Goal: Check status: Check status

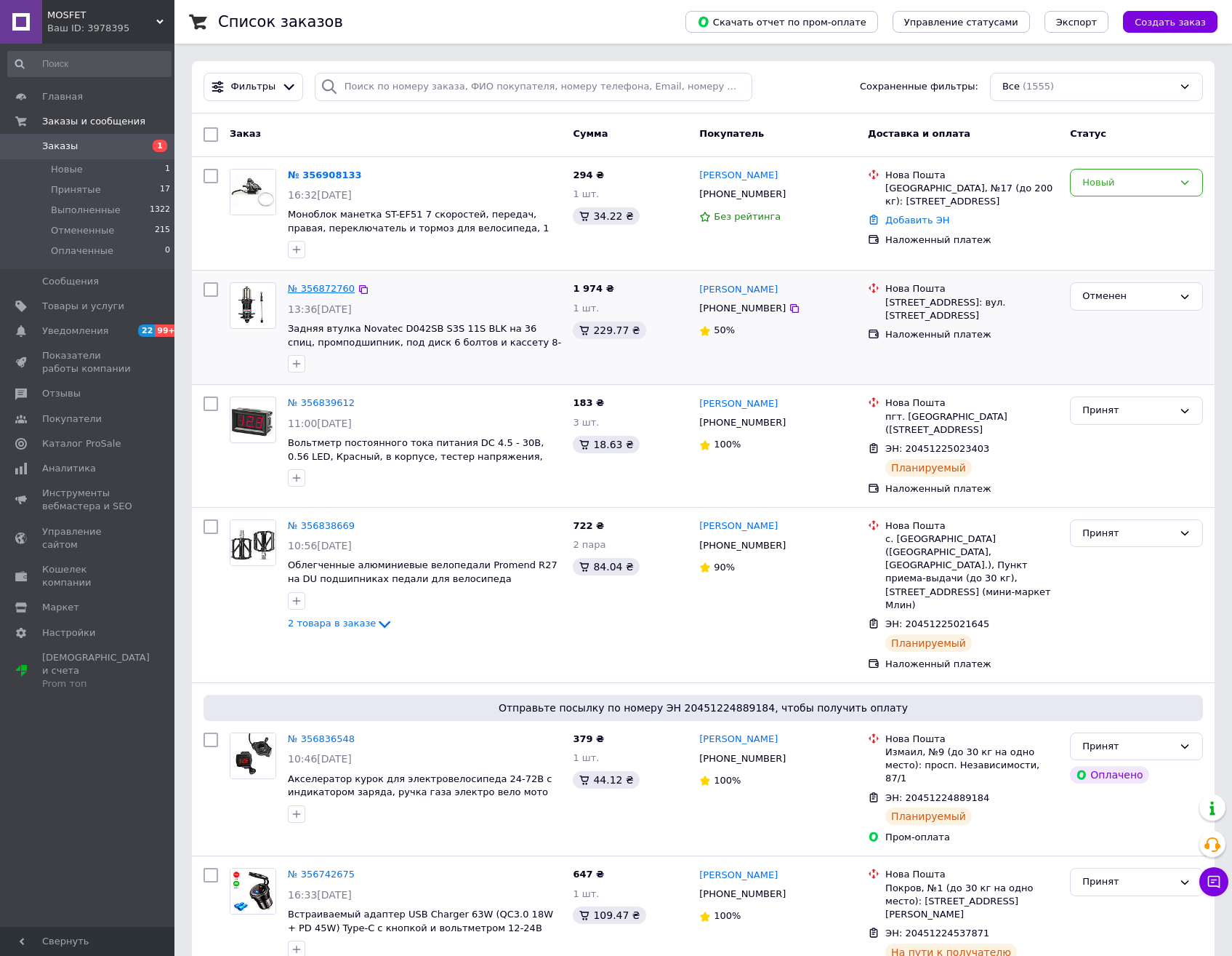
click at [322, 288] on link "№ 356872760" at bounding box center [321, 288] width 67 height 11
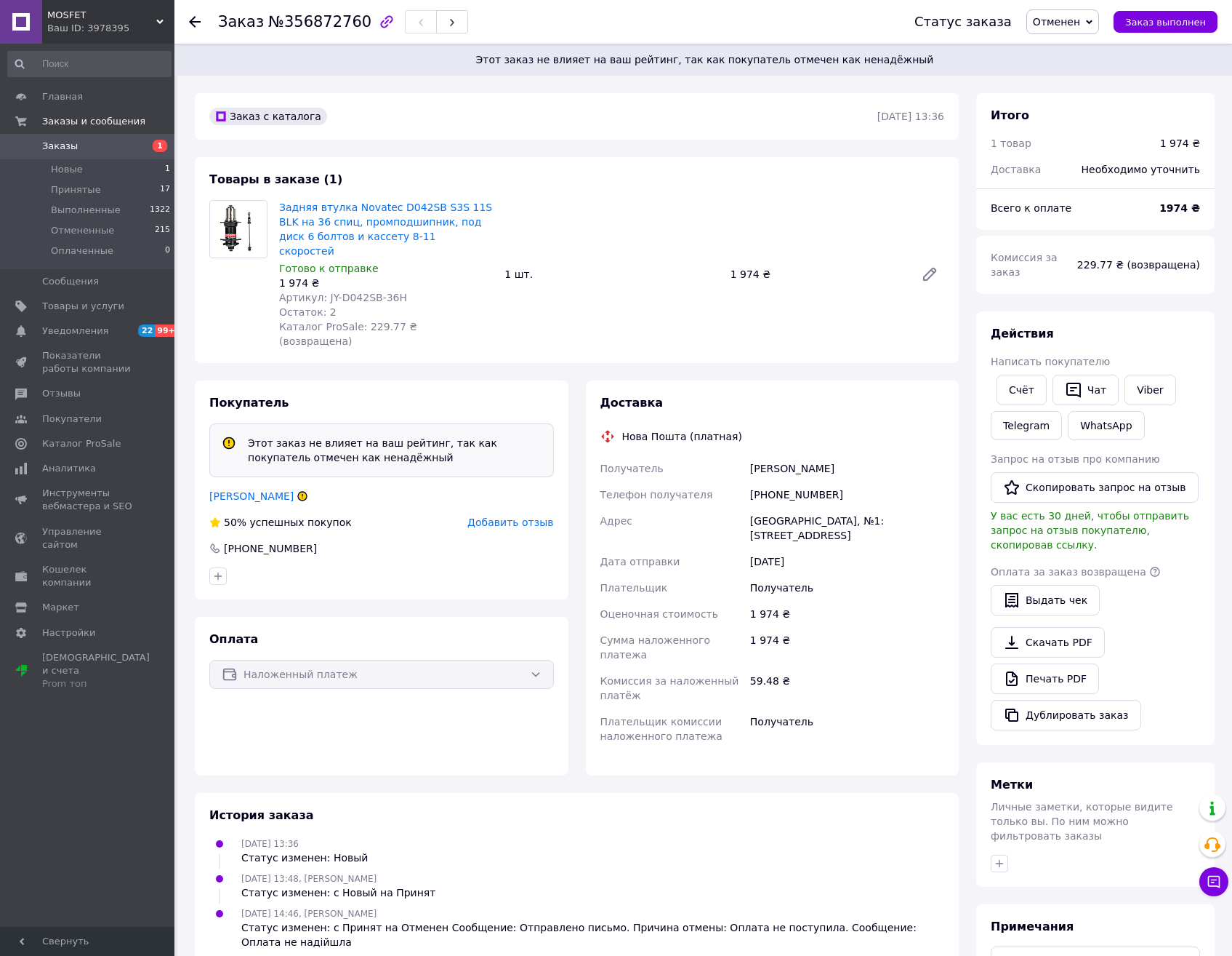
click at [231, 490] on link "[PERSON_NAME]" at bounding box center [251, 496] width 84 height 11
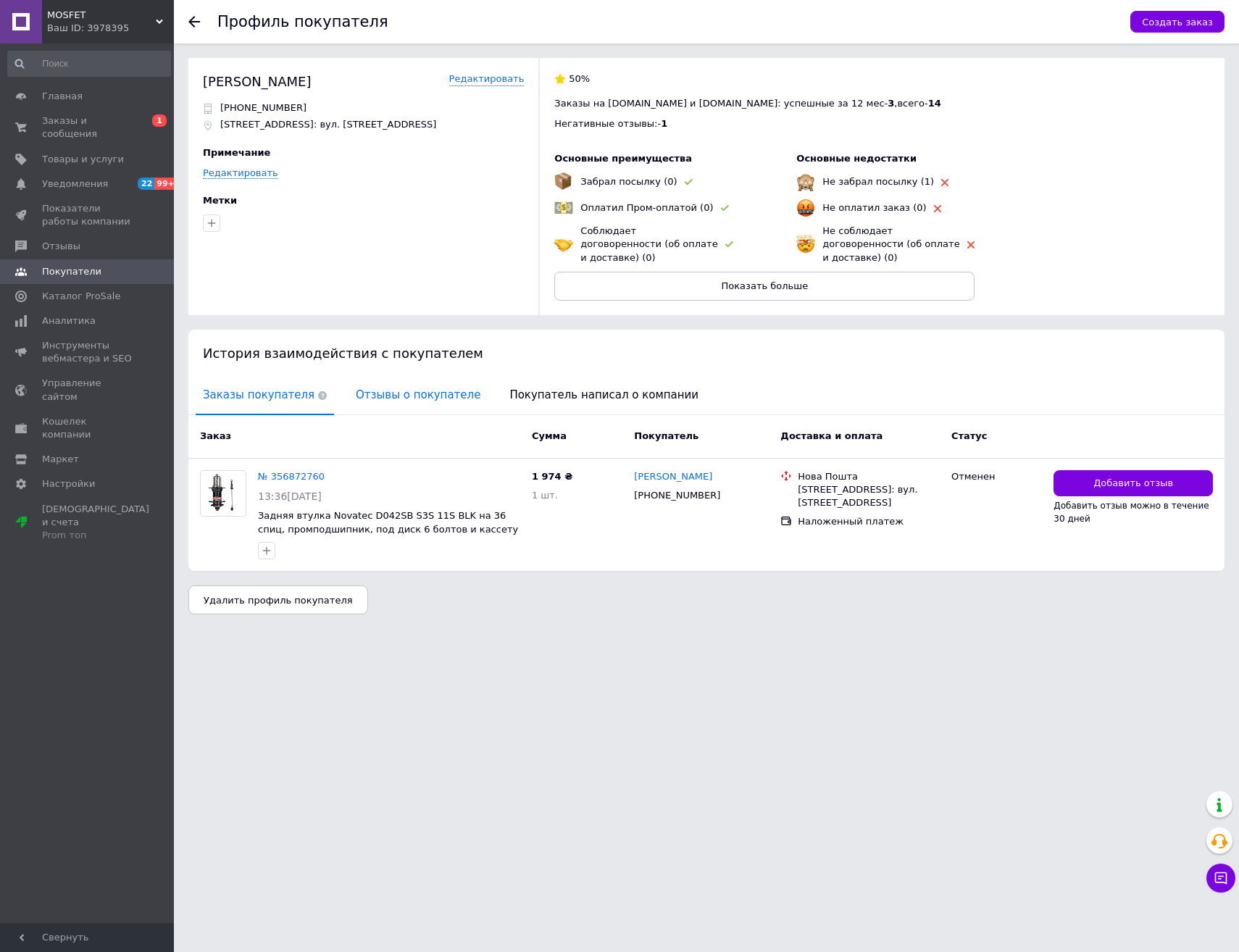
click at [381, 382] on span "Отзывы о покупателе" at bounding box center [418, 394] width 139 height 37
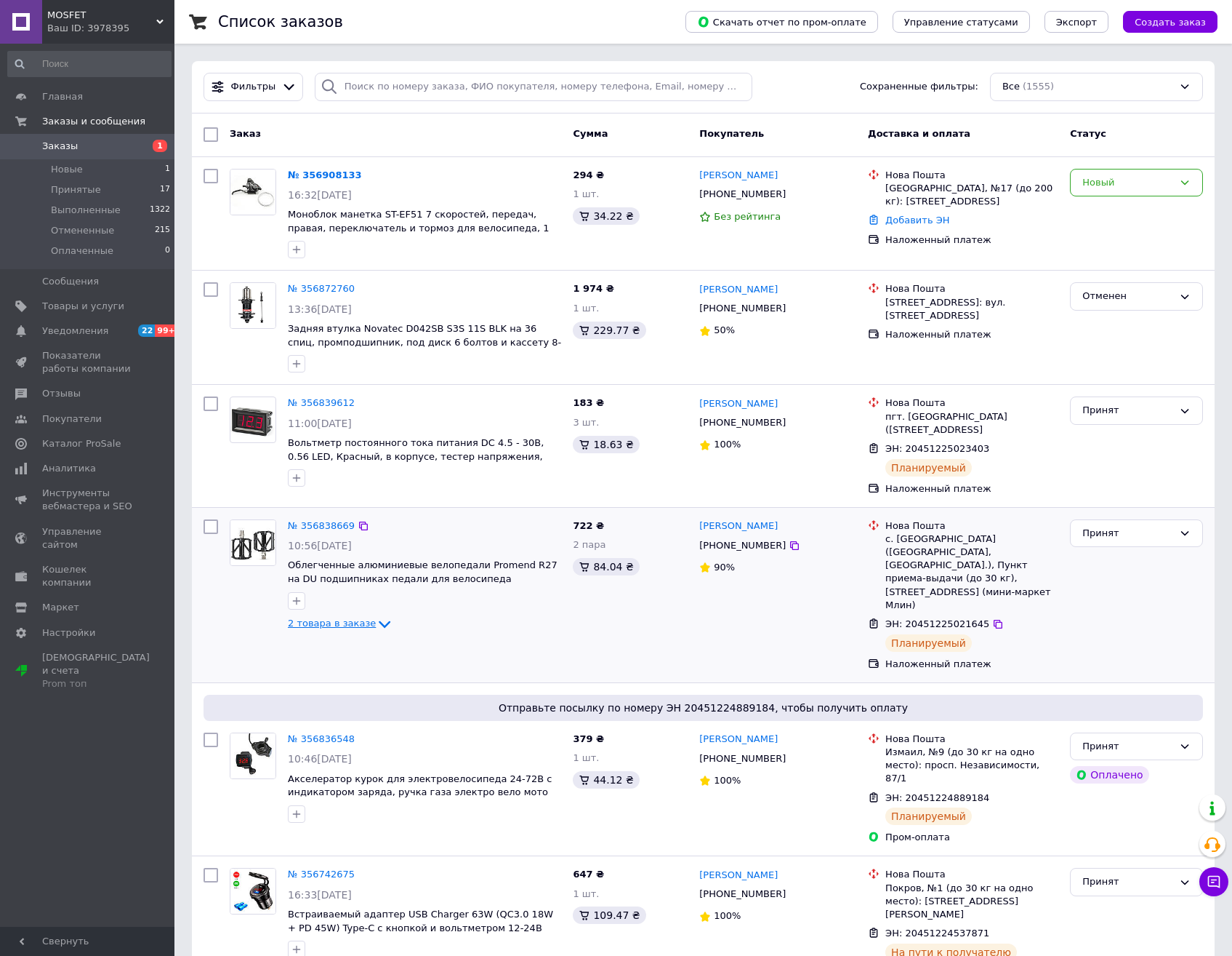
click at [379, 625] on icon at bounding box center [384, 624] width 11 height 7
